Goal: Task Accomplishment & Management: Complete application form

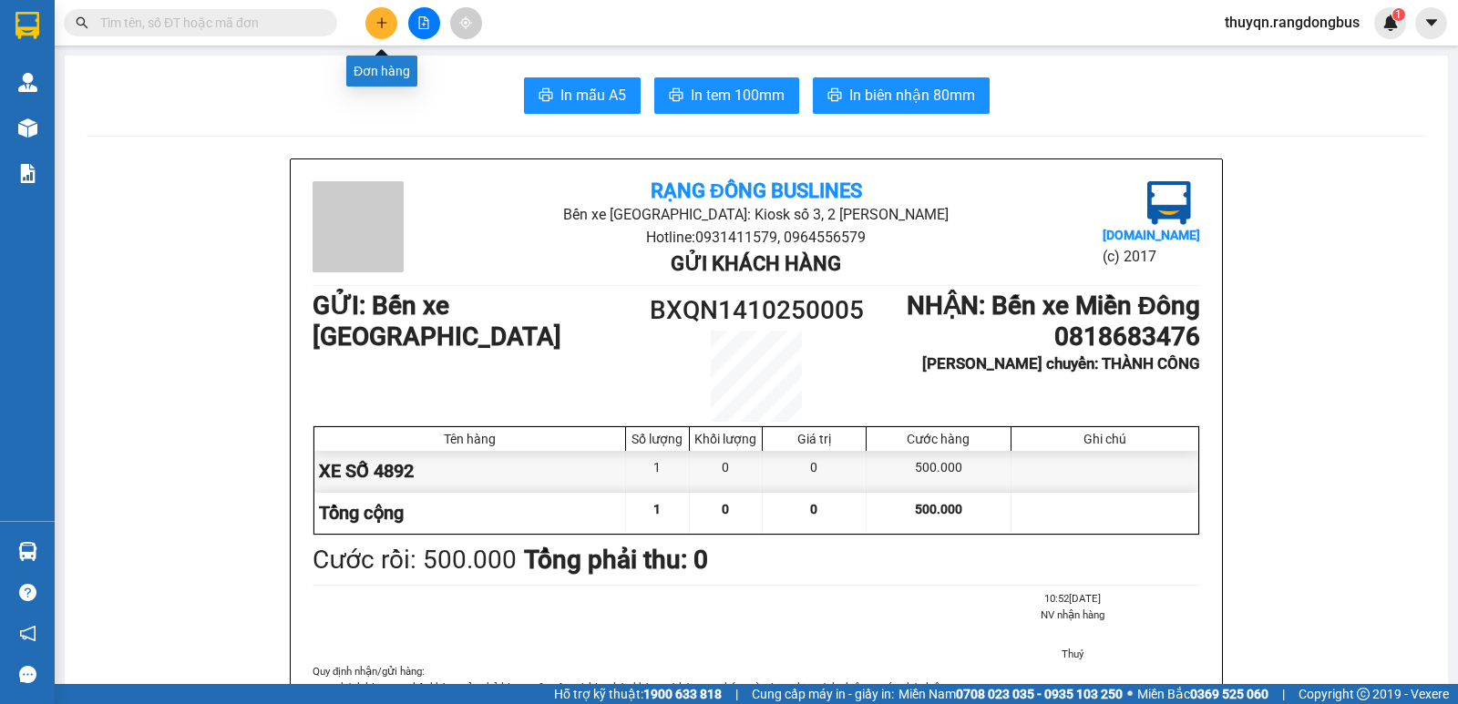
click at [380, 20] on icon "plus" at bounding box center [381, 22] width 13 height 13
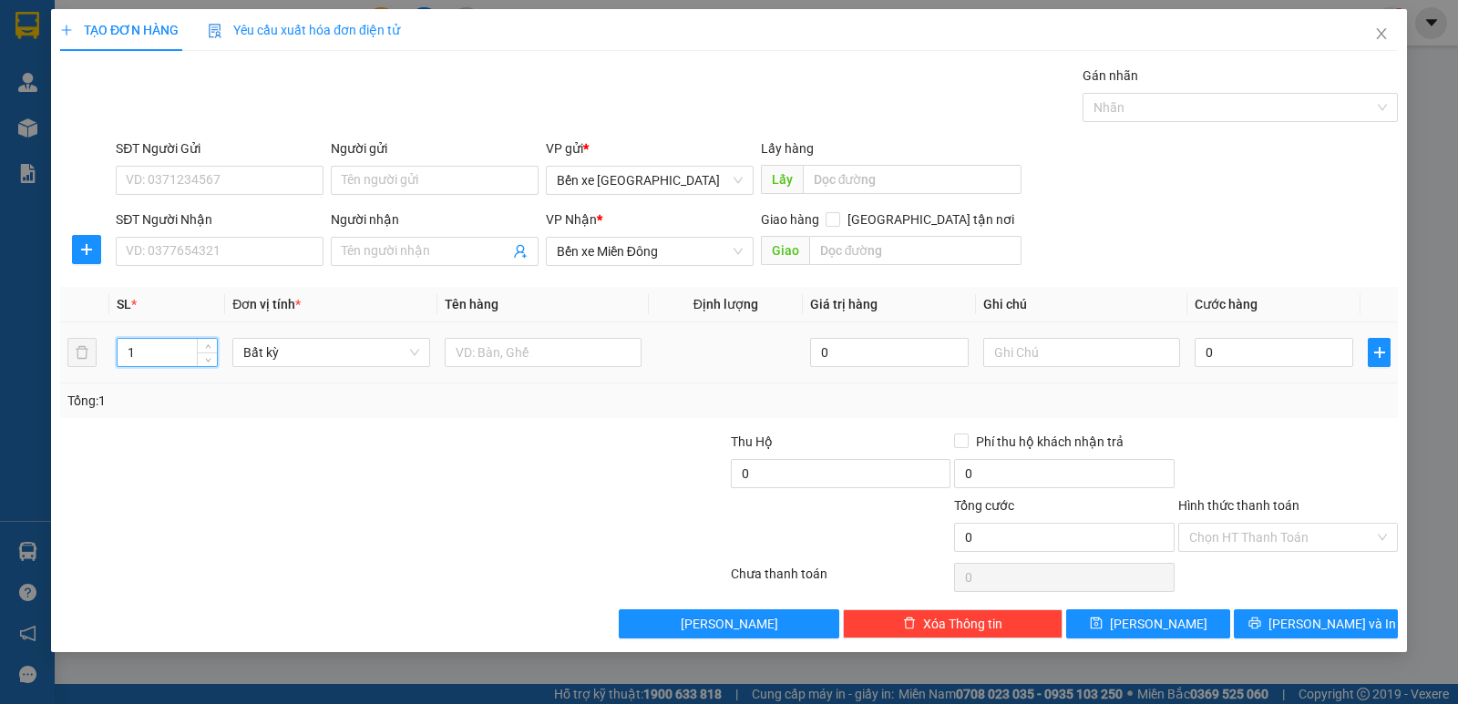
click at [145, 351] on input "1" at bounding box center [167, 352] width 99 height 27
type input "2"
click at [514, 356] on input "text" at bounding box center [543, 352] width 197 height 29
type input "T XỐP + TÚM"
click at [902, 248] on input "text" at bounding box center [915, 250] width 213 height 29
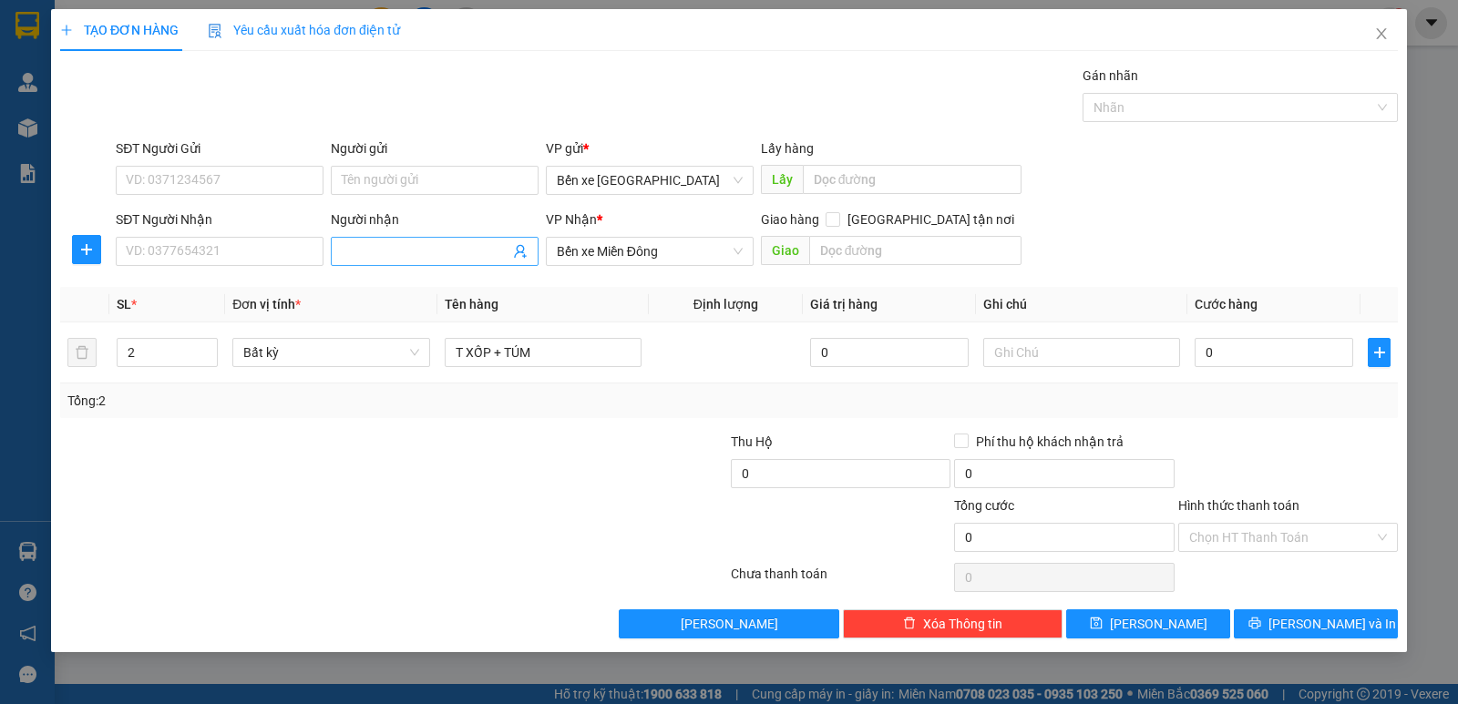
click at [426, 248] on input "Người nhận" at bounding box center [426, 251] width 168 height 20
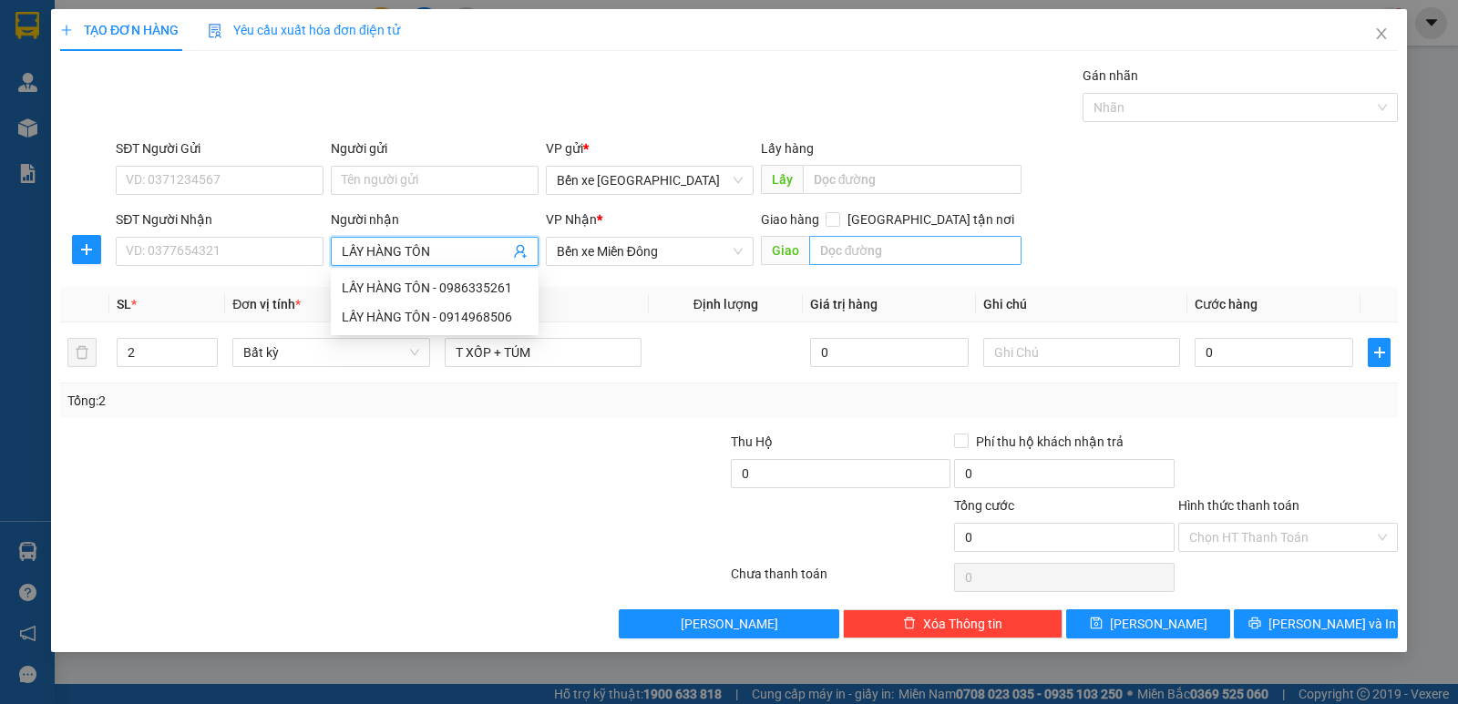
type input "LẤY HÀNG TÔN"
click at [875, 251] on input "text" at bounding box center [915, 250] width 213 height 29
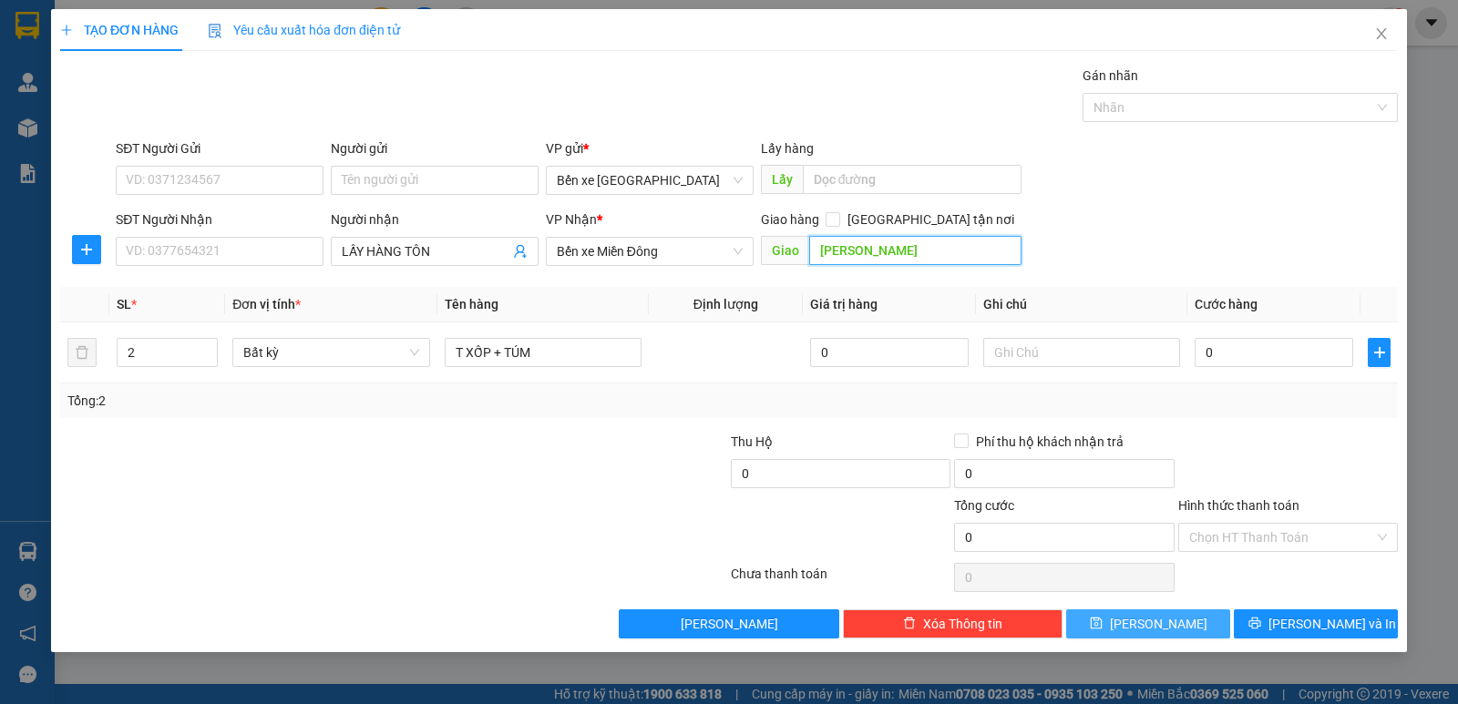
type input "[PERSON_NAME]"
click at [1118, 614] on button "[PERSON_NAME]" at bounding box center [1148, 624] width 164 height 29
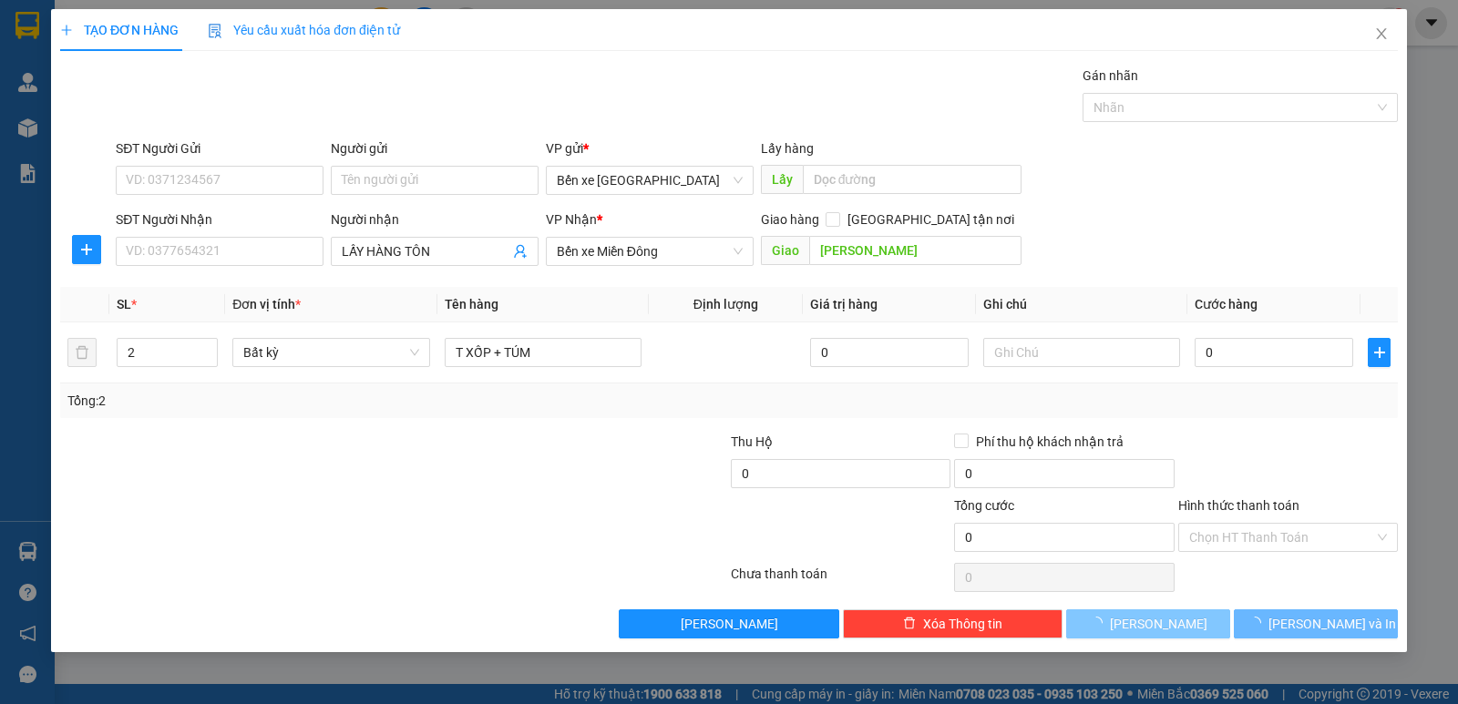
type input "1"
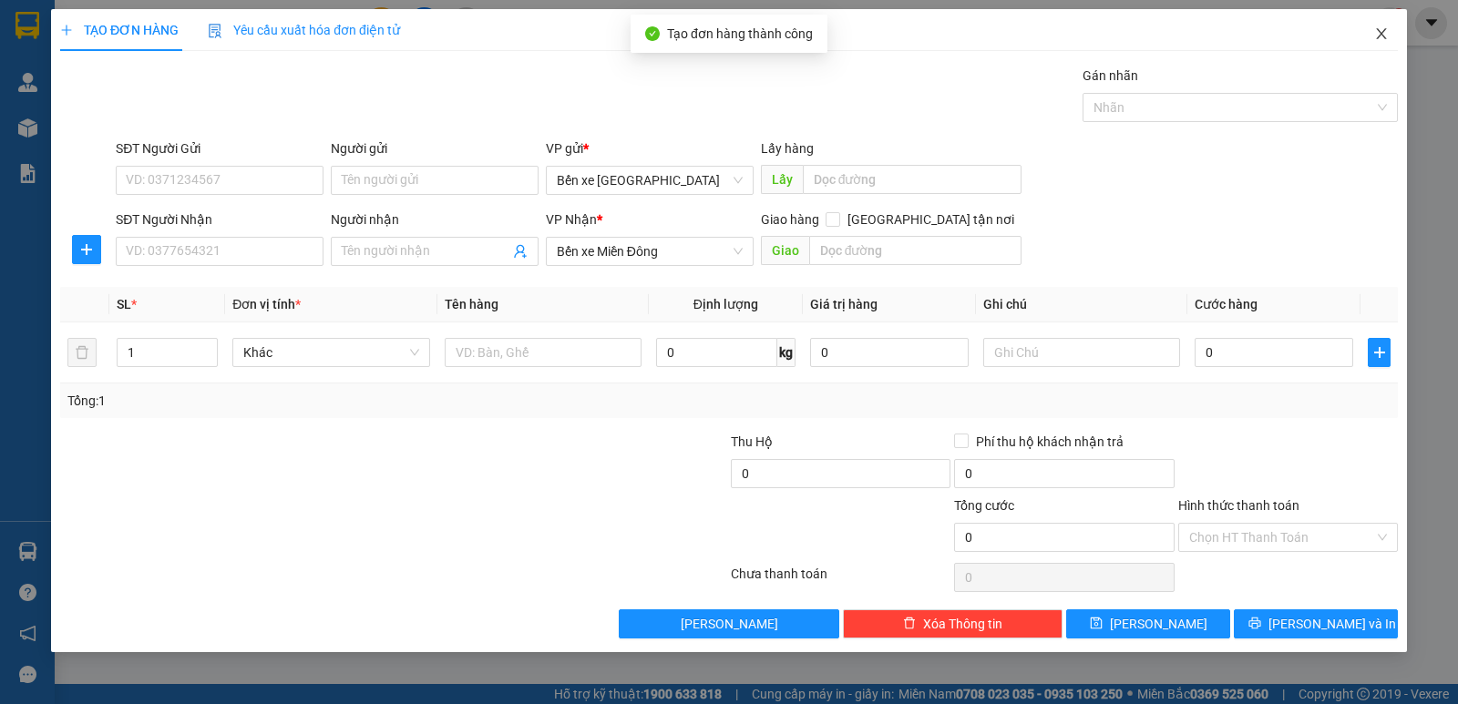
click at [1377, 33] on icon "close" at bounding box center [1381, 33] width 15 height 15
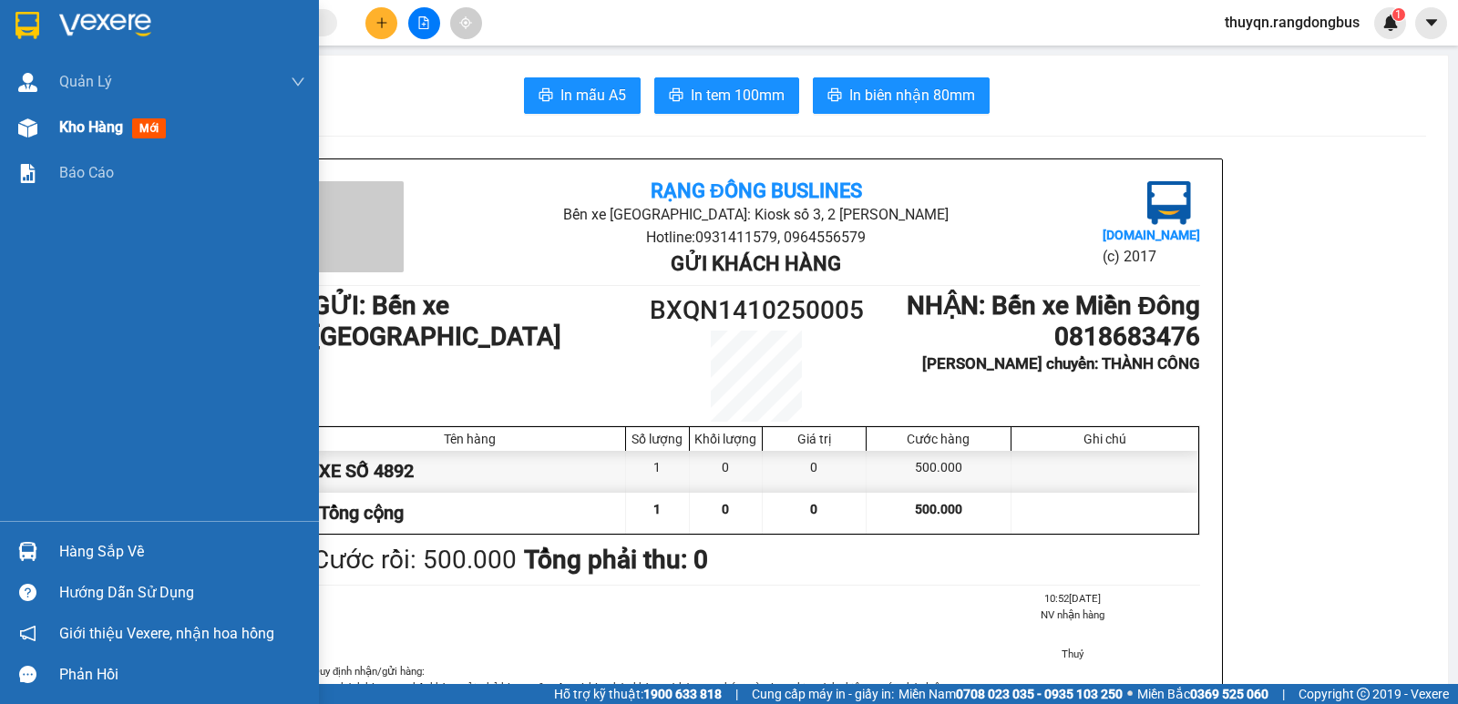
click at [80, 125] on span "Kho hàng" at bounding box center [91, 126] width 64 height 17
